Goal: Navigation & Orientation: Understand site structure

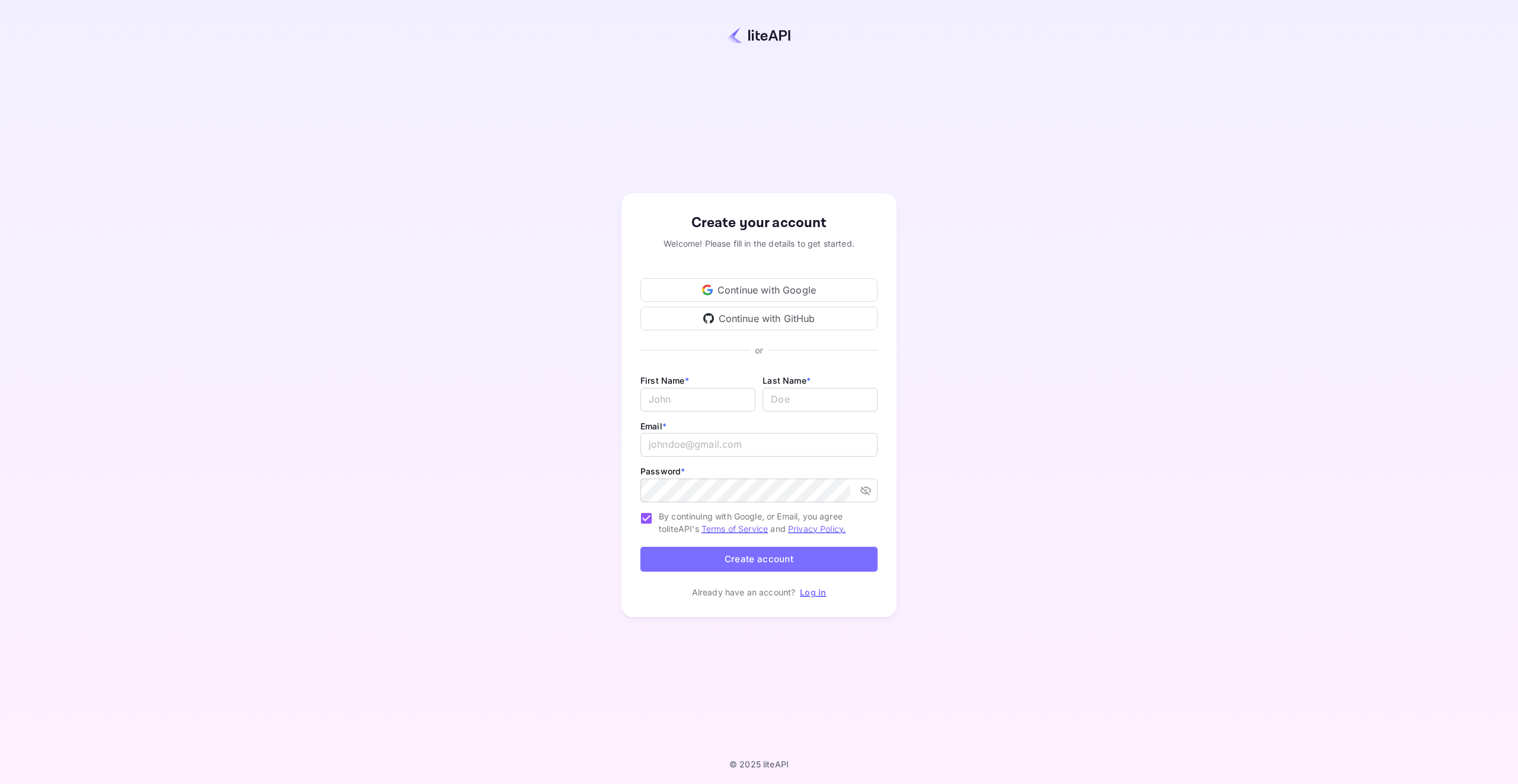
click at [784, 288] on div "Continue with Google" at bounding box center [758, 290] width 237 height 24
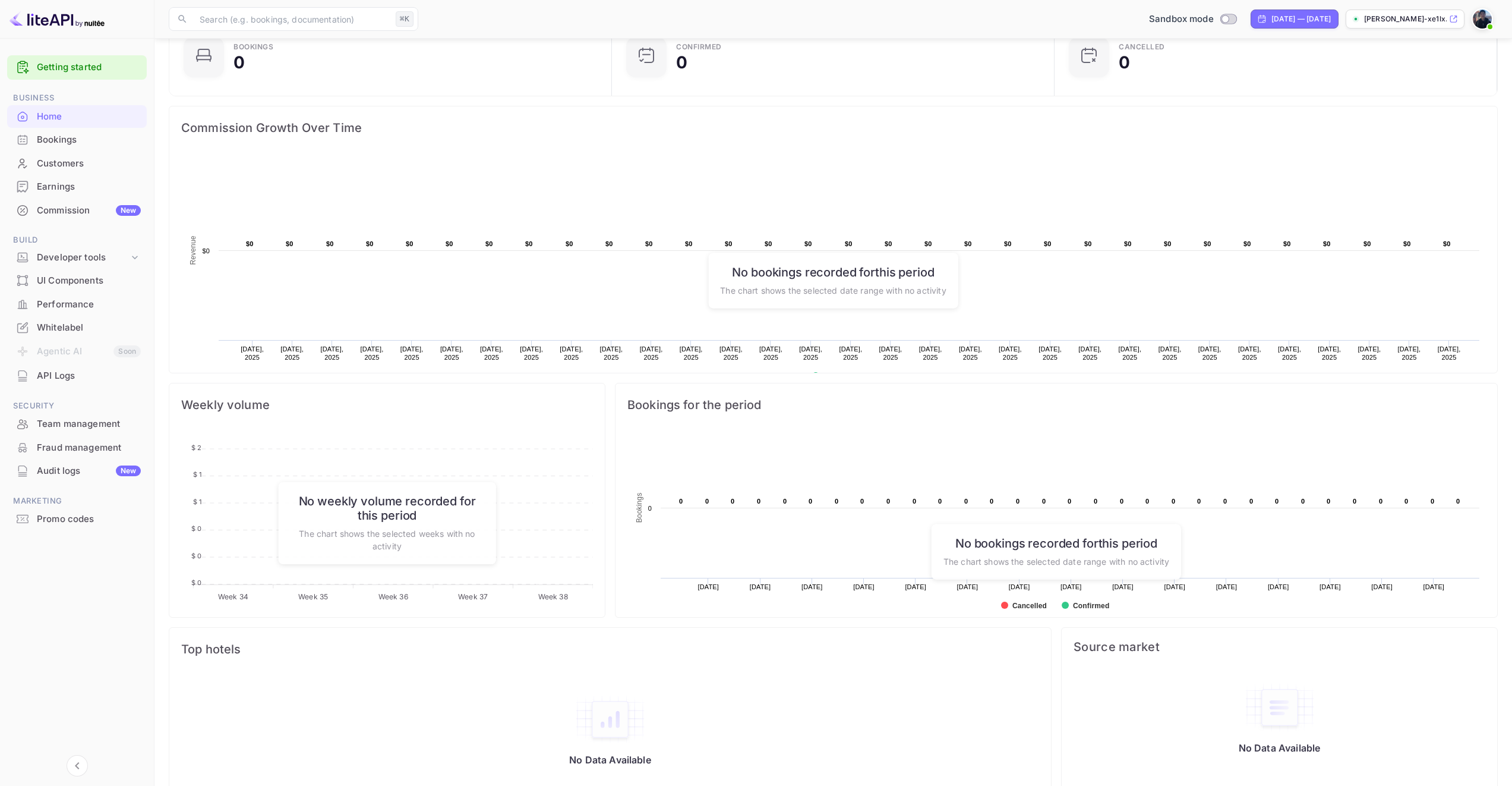
scroll to position [122, 0]
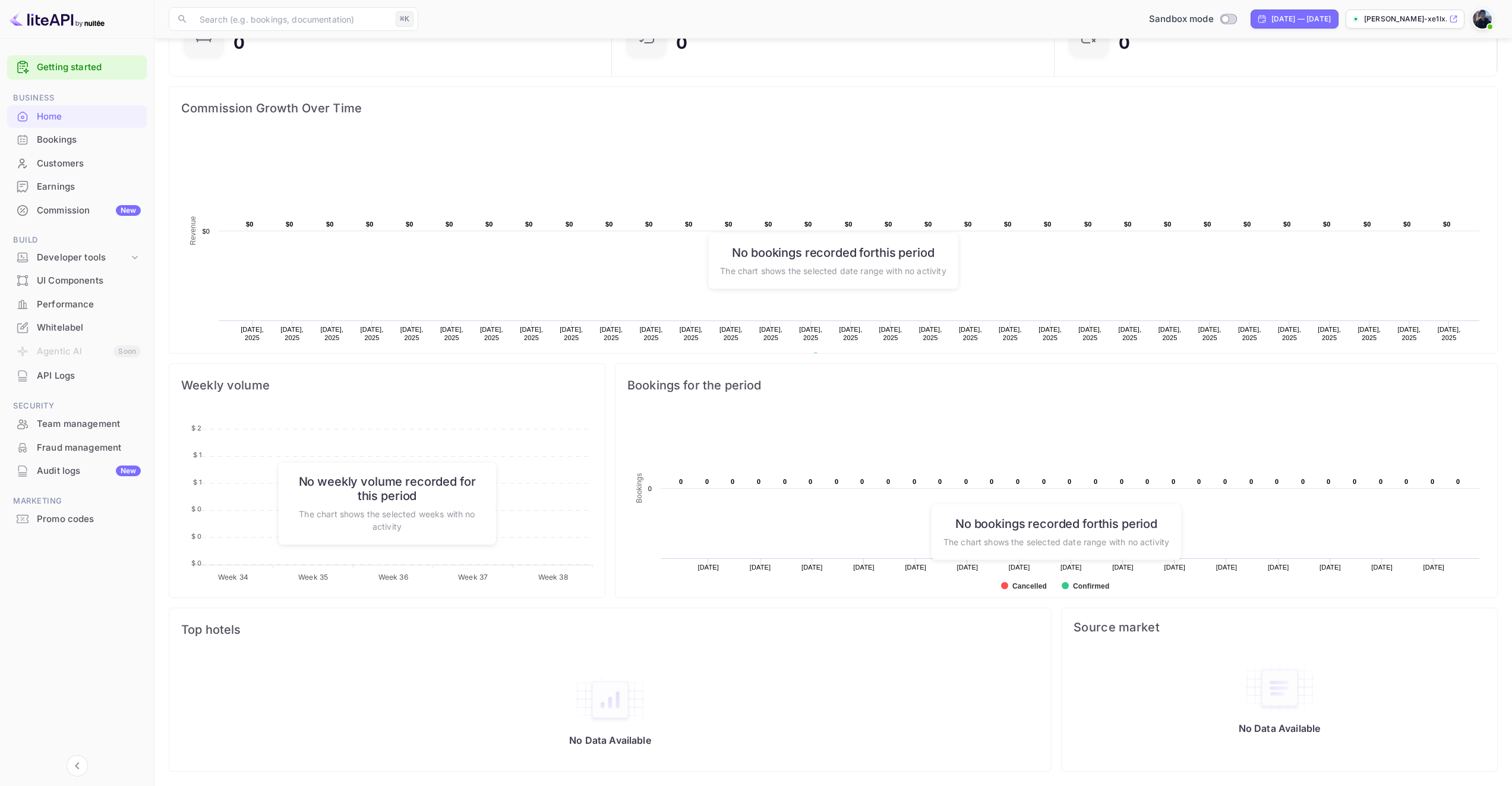
click at [115, 132] on div "Bookings" at bounding box center [77, 140] width 140 height 23
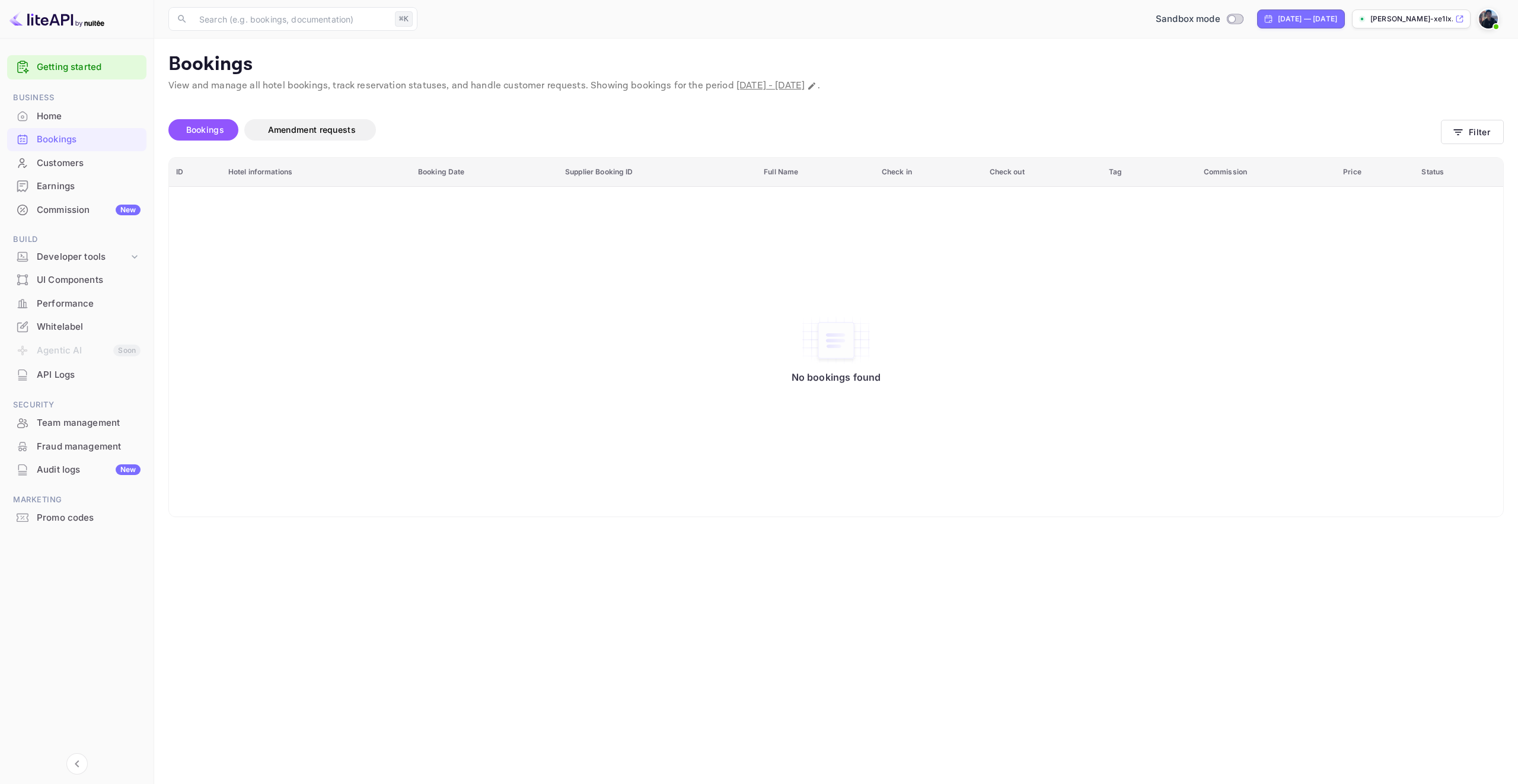
click at [125, 170] on div "Customers" at bounding box center [77, 163] width 139 height 23
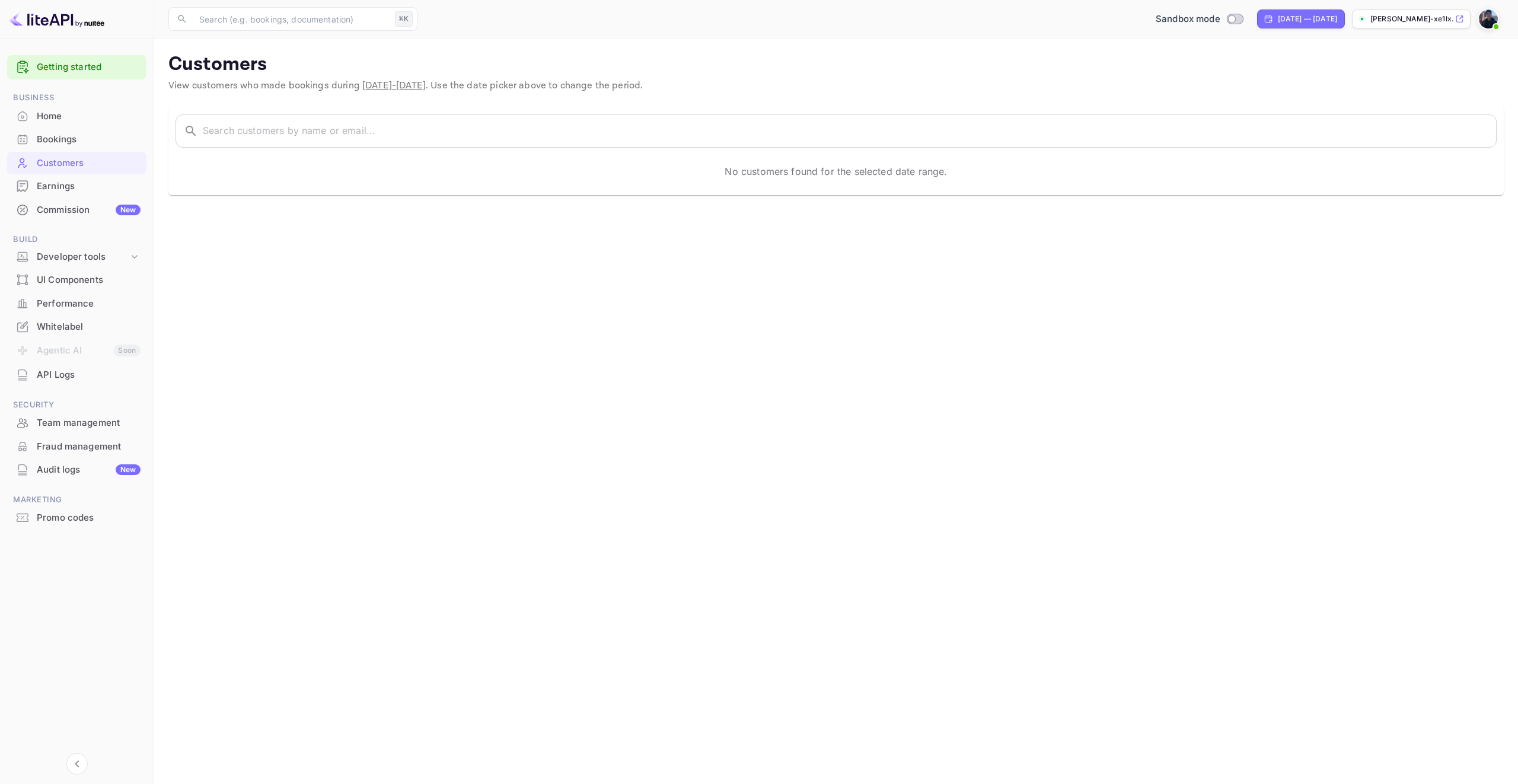
click at [119, 181] on div "Earnings" at bounding box center [89, 186] width 104 height 14
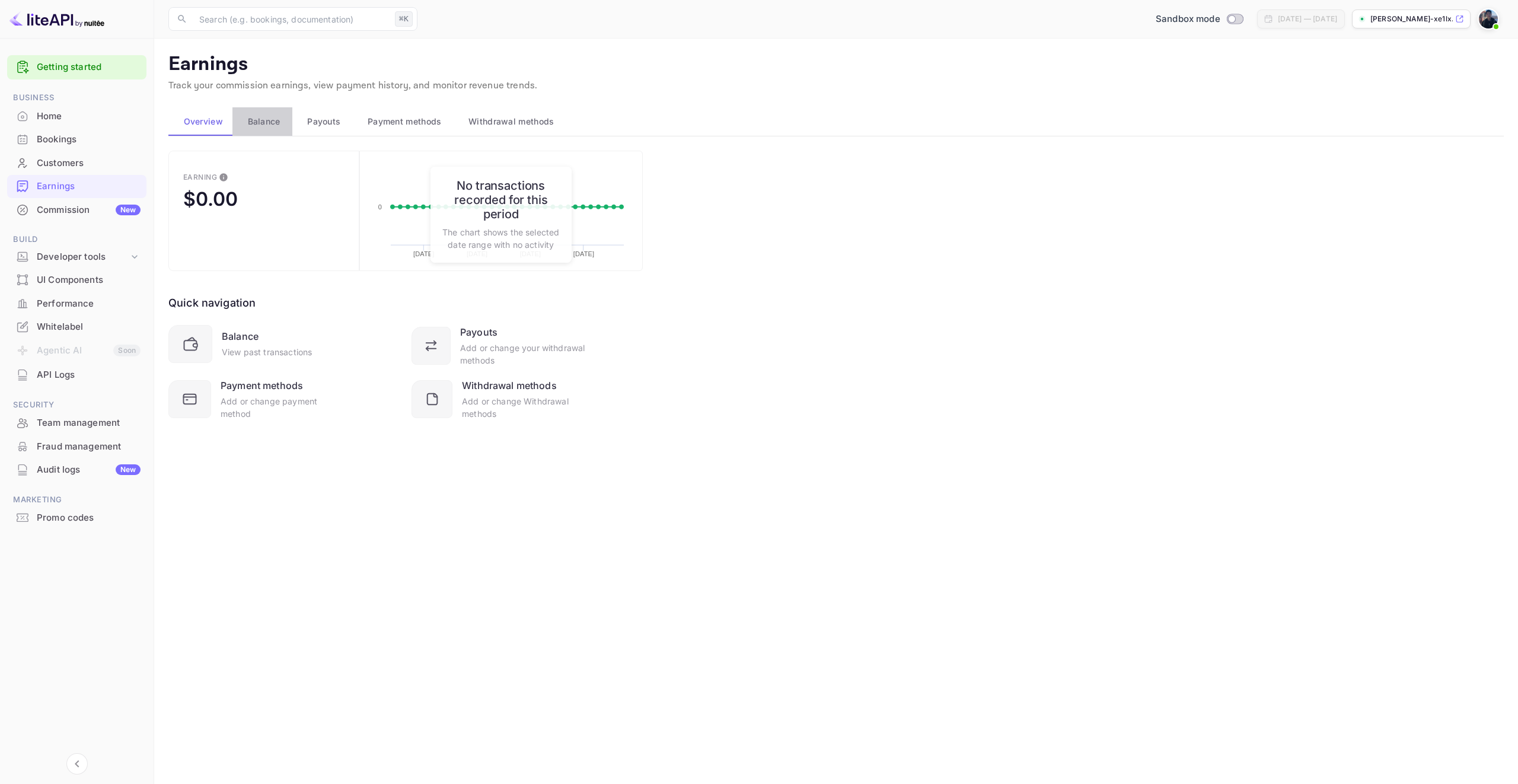
click at [252, 124] on span "Balance" at bounding box center [264, 121] width 33 height 14
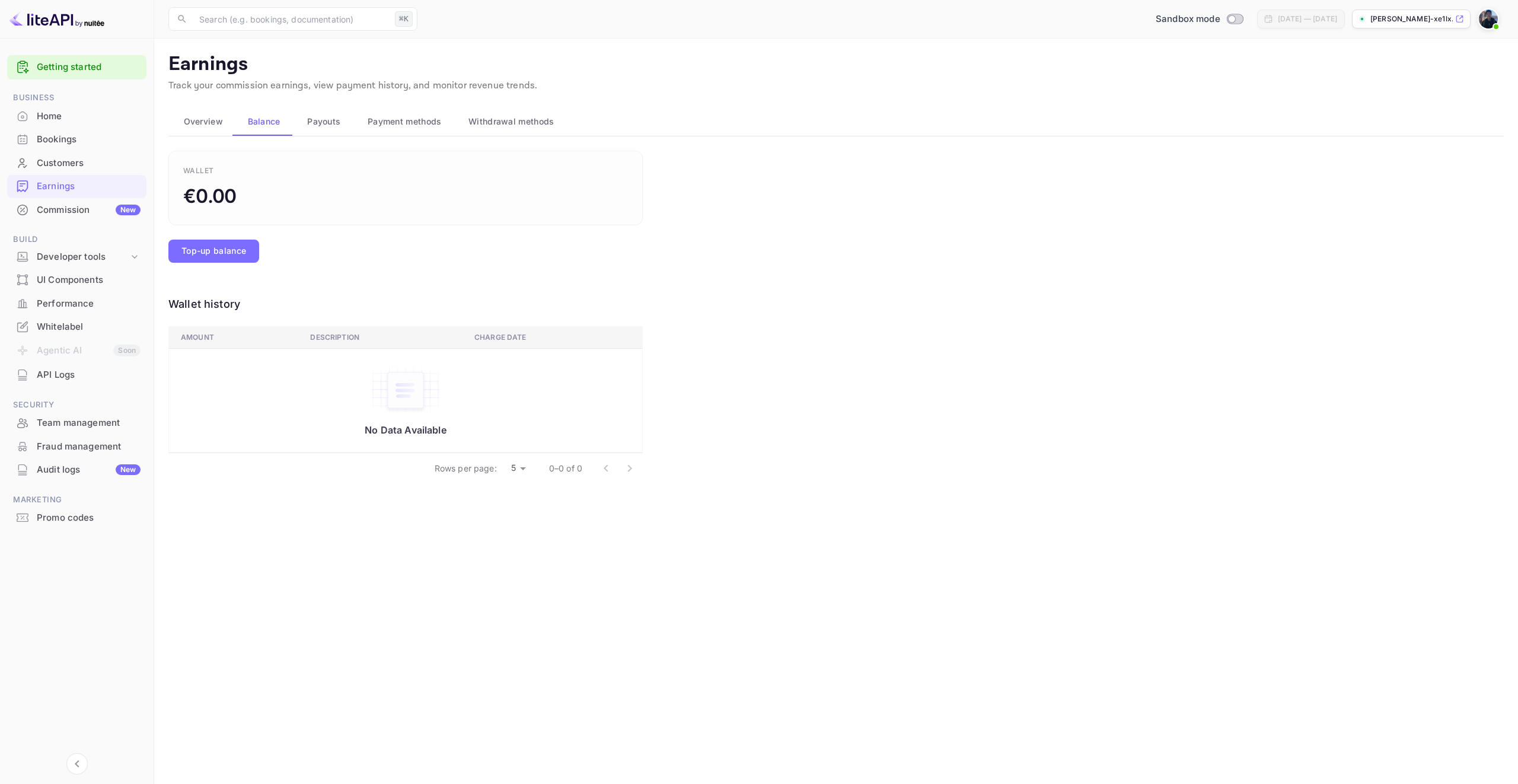
click at [327, 127] on span "Payouts" at bounding box center [324, 121] width 33 height 14
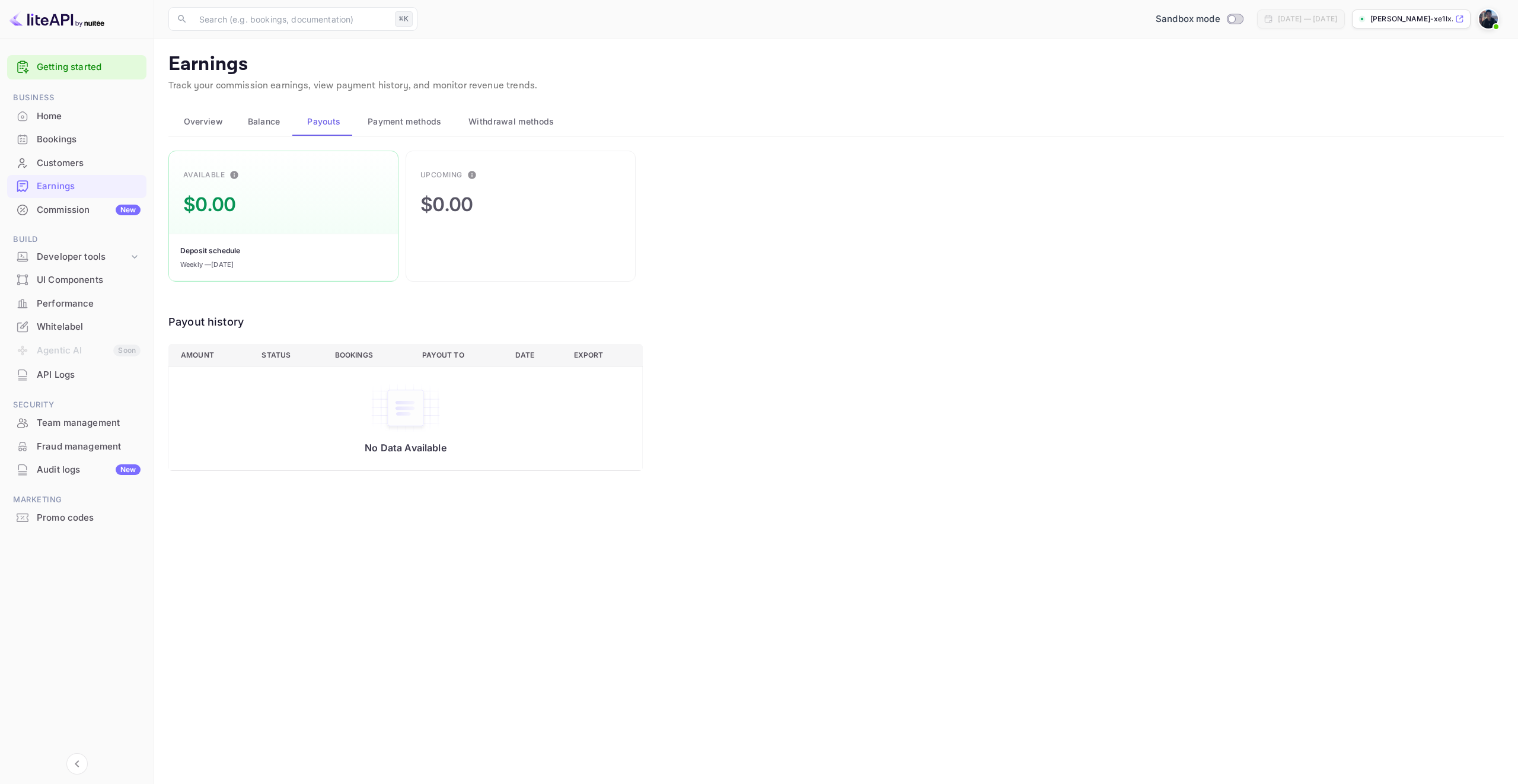
click at [389, 131] on button "Payment methods" at bounding box center [402, 122] width 101 height 29
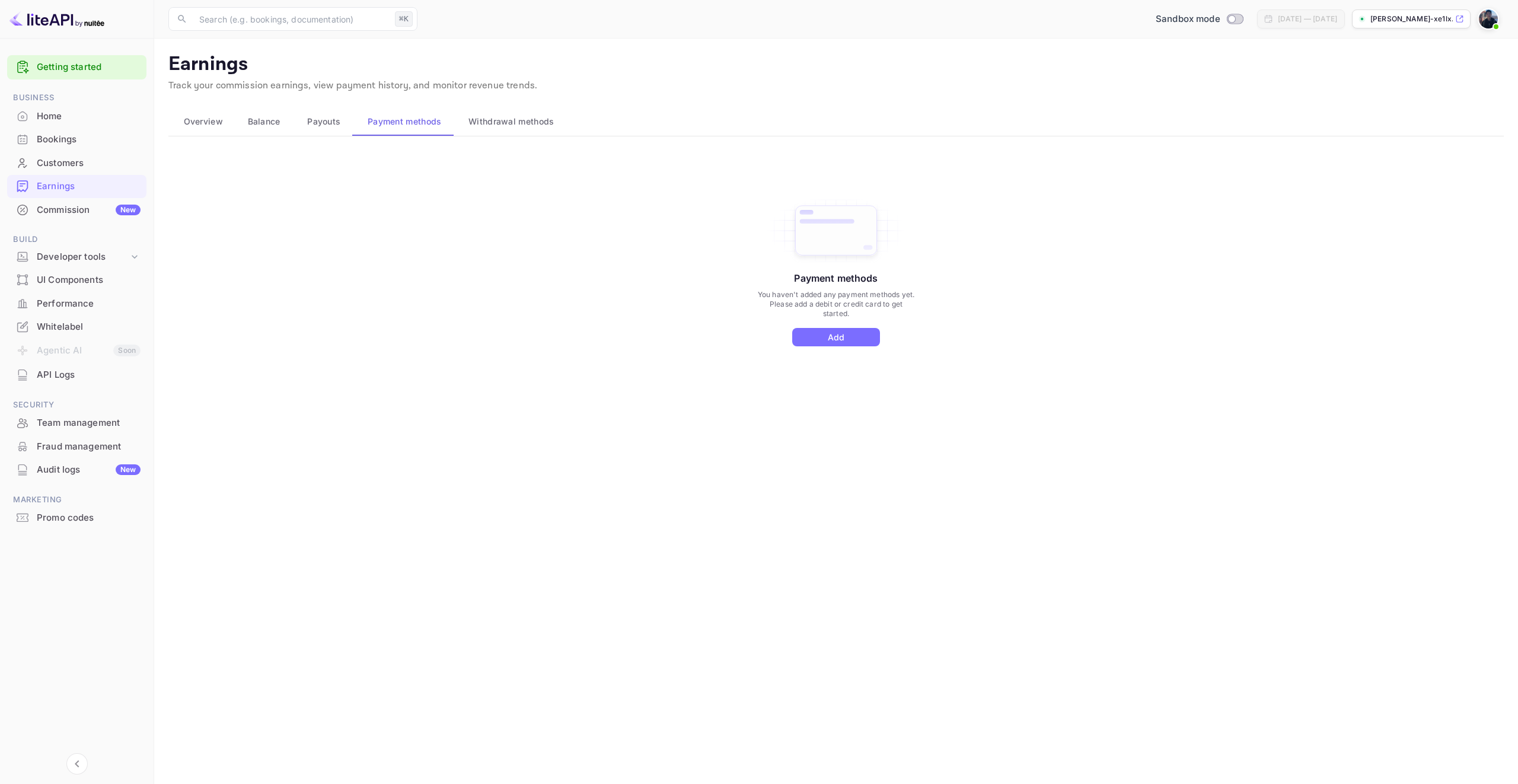
click at [516, 130] on button "Withdrawal methods" at bounding box center [509, 122] width 112 height 29
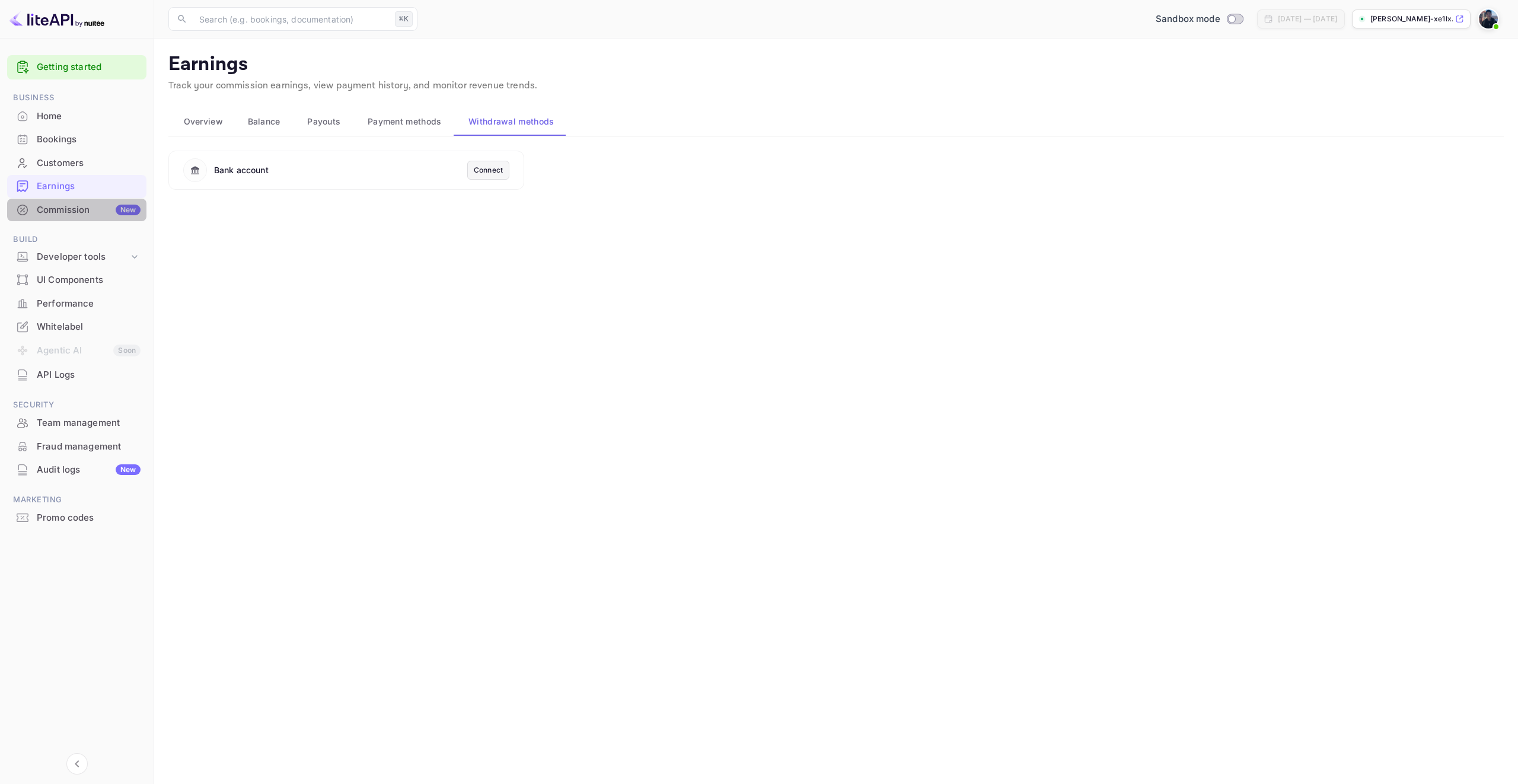
click at [60, 216] on div "Commission New" at bounding box center [89, 210] width 104 height 14
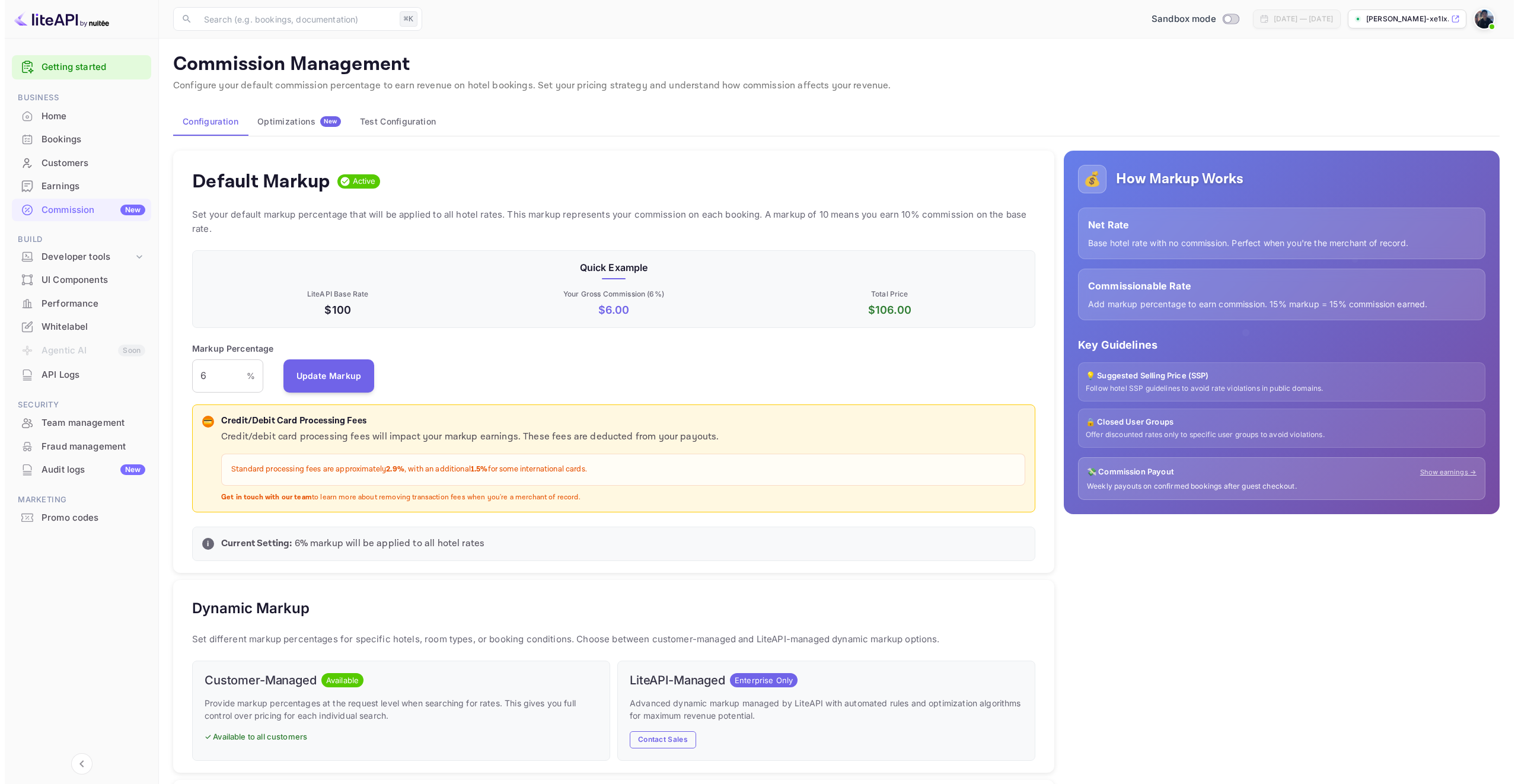
scroll to position [202, 834]
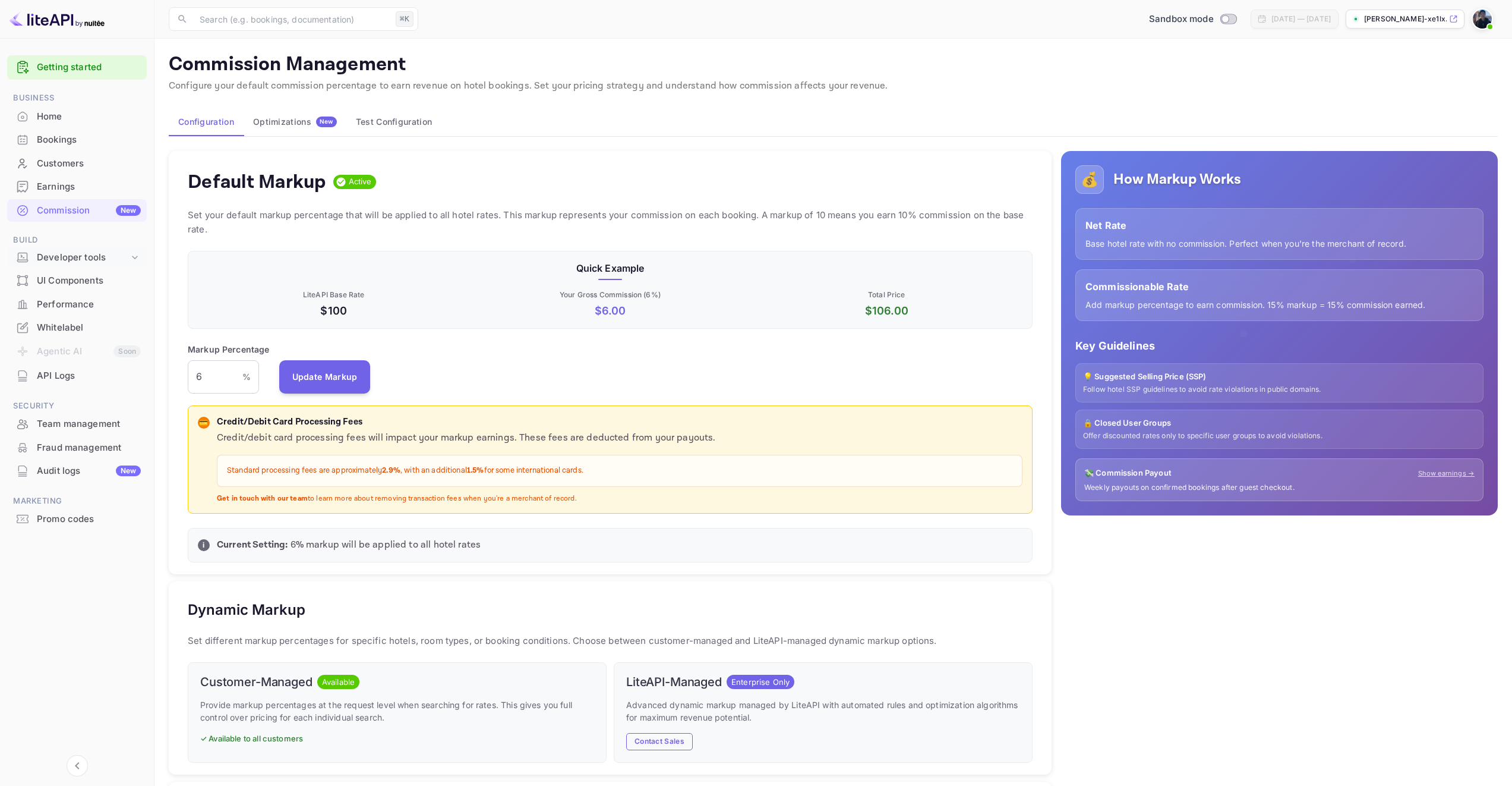
click at [57, 252] on div "Developer tools" at bounding box center [83, 257] width 92 height 14
click at [67, 288] on div "API Keys" at bounding box center [82, 295] width 121 height 18
click at [74, 277] on p "API docs and SDKs" at bounding box center [80, 277] width 77 height 12
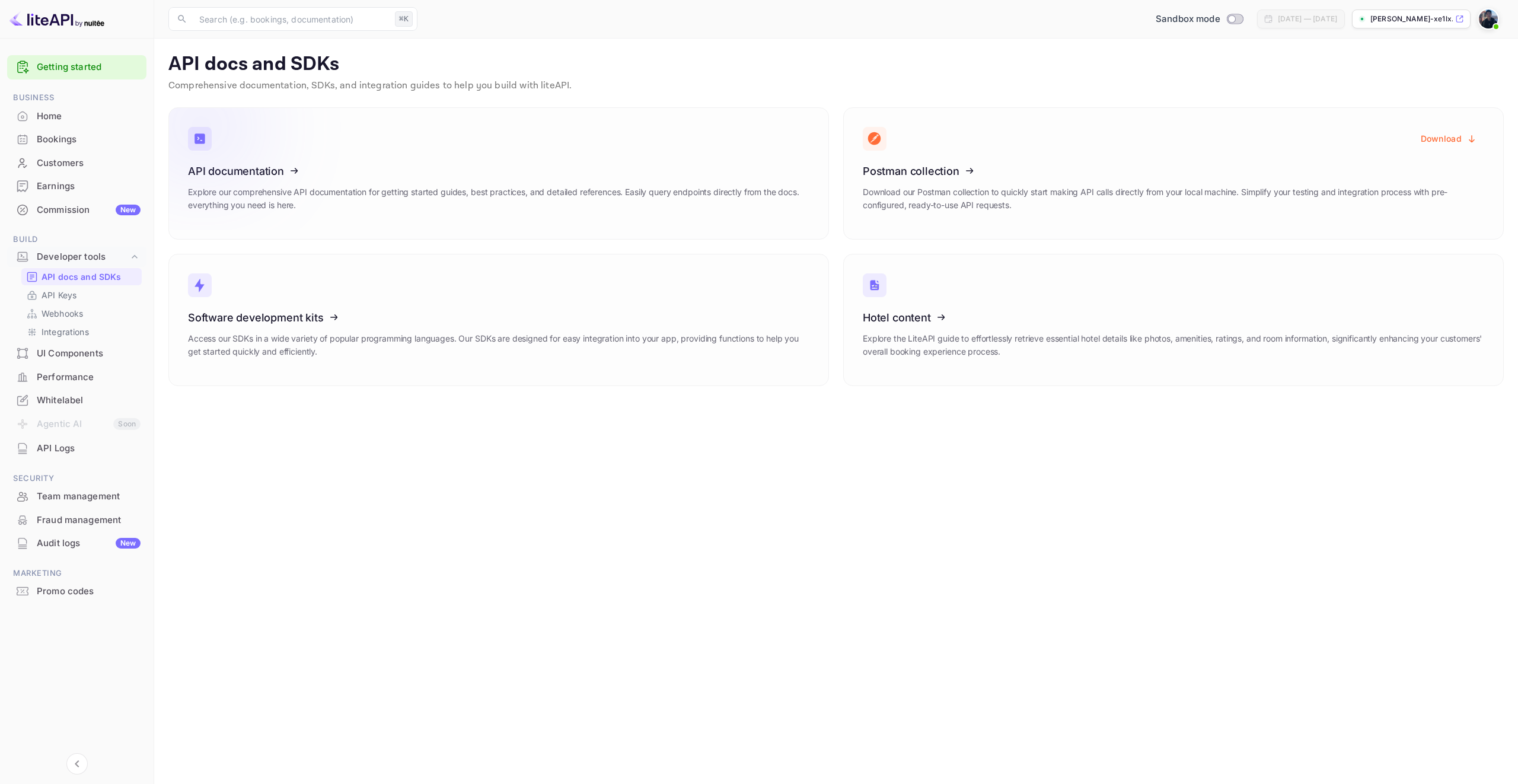
click at [312, 189] on icon at bounding box center [261, 168] width 185 height 122
